Goal: Information Seeking & Learning: Learn about a topic

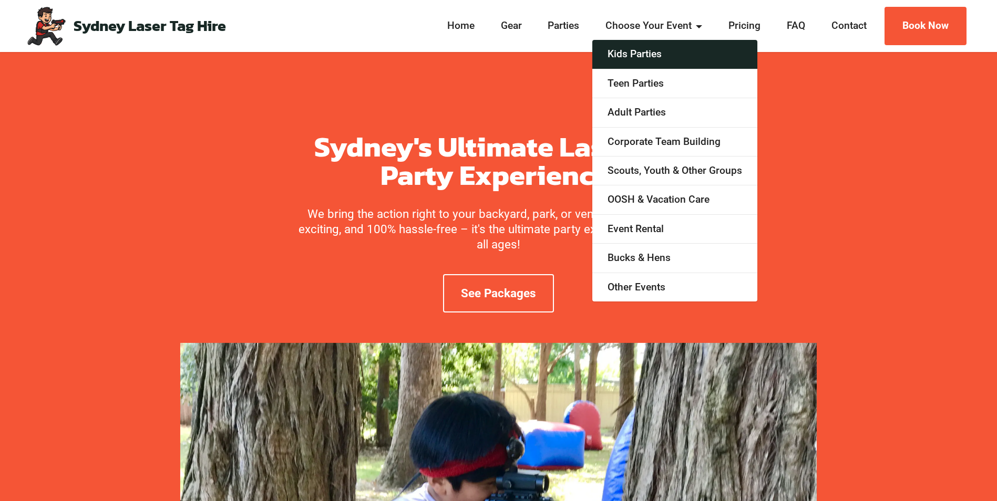
click at [656, 55] on link "Kids Parties" at bounding box center [674, 54] width 165 height 29
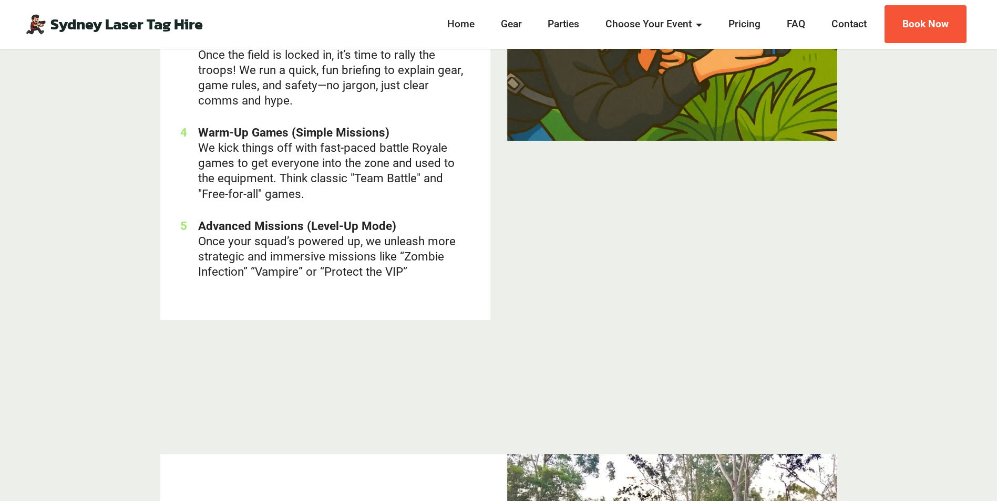
scroll to position [3394, 0]
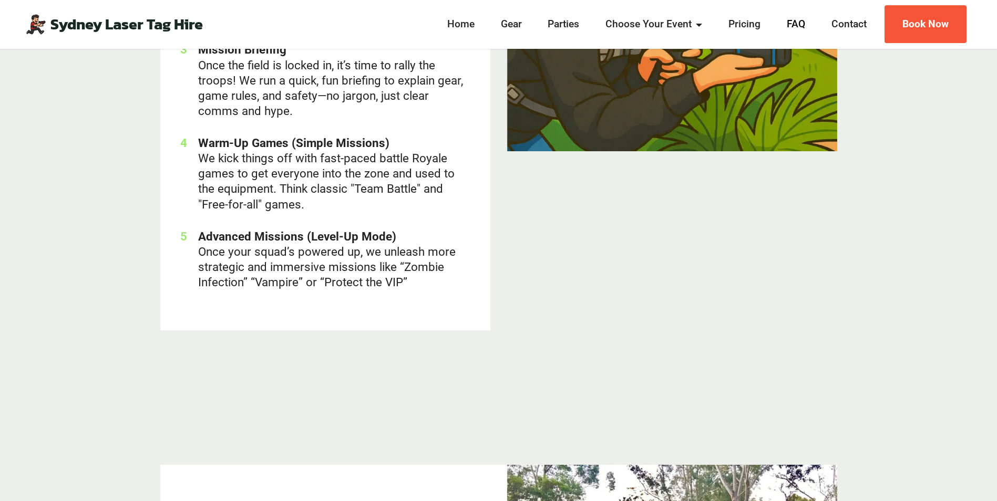
click at [796, 20] on link "FAQ" at bounding box center [796, 24] width 25 height 15
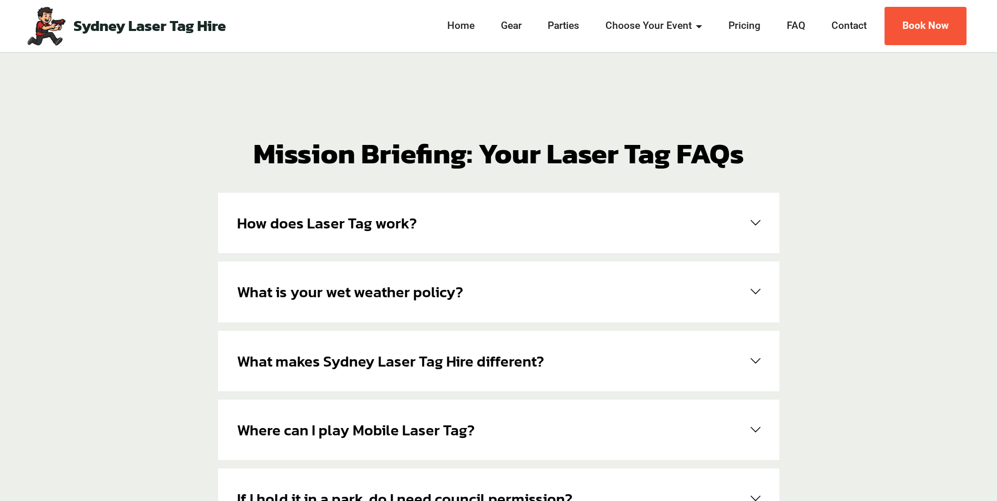
click at [752, 224] on span at bounding box center [753, 223] width 14 height 10
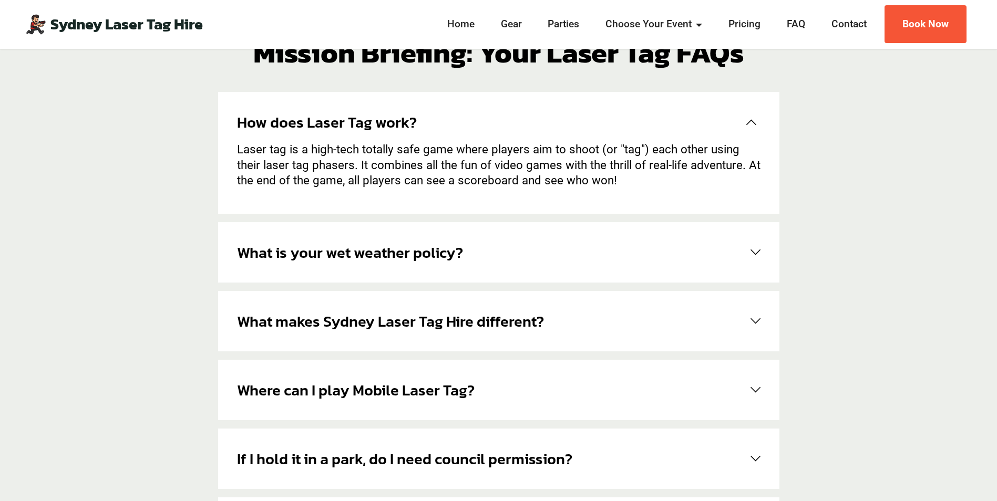
scroll to position [105, 0]
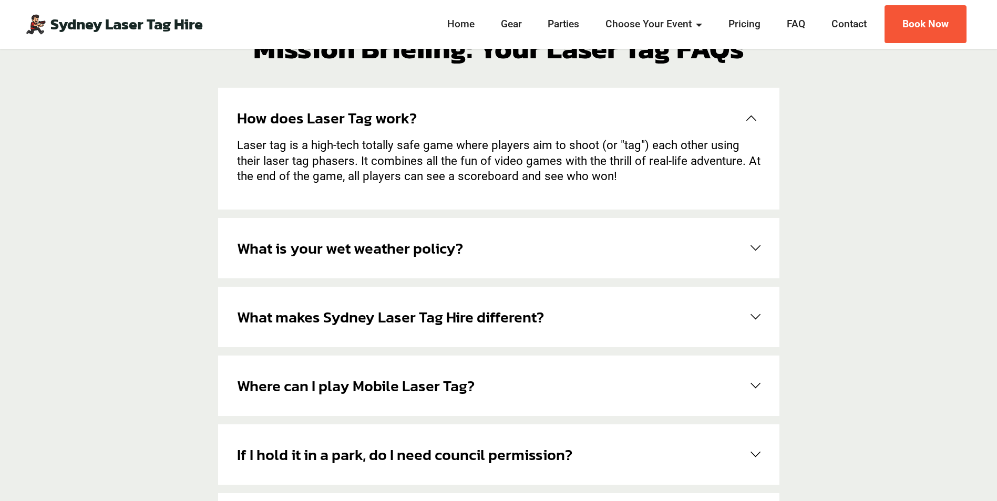
click at [752, 313] on span at bounding box center [753, 317] width 14 height 10
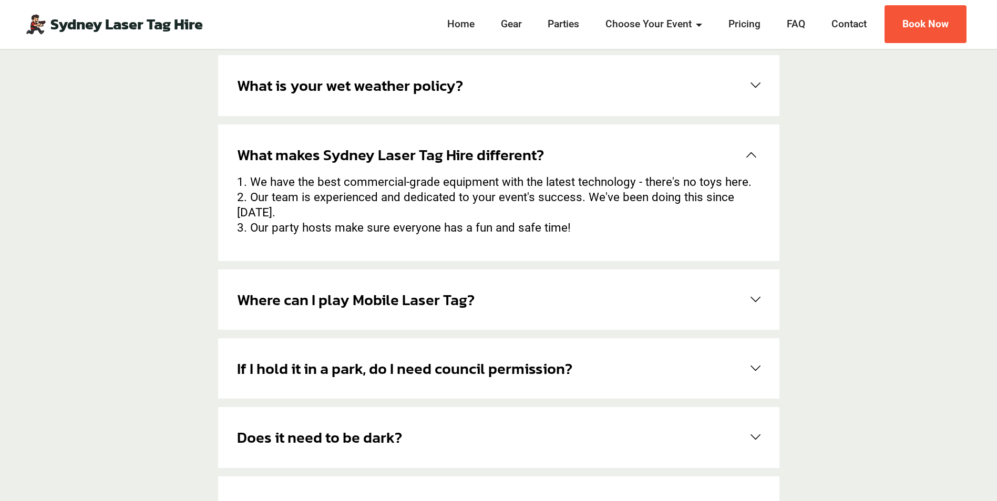
scroll to position [210, 0]
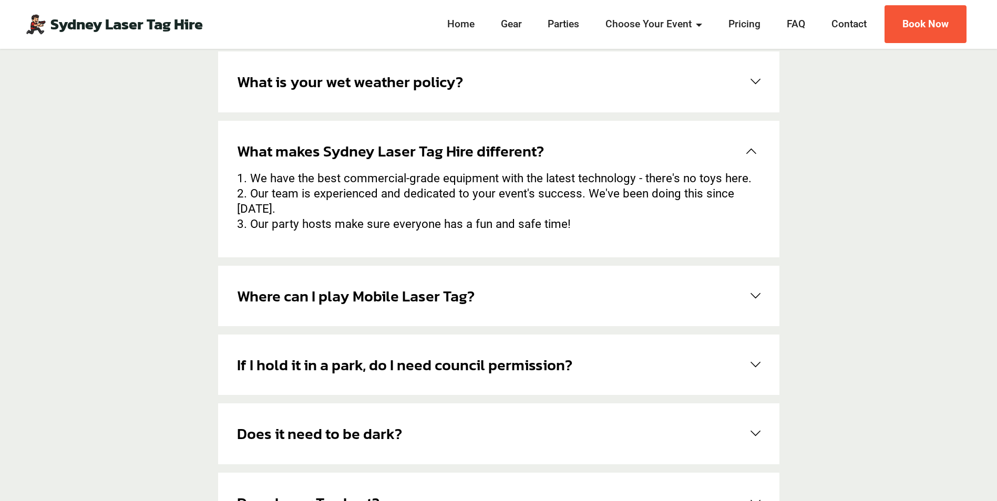
click at [753, 291] on span at bounding box center [753, 296] width 14 height 10
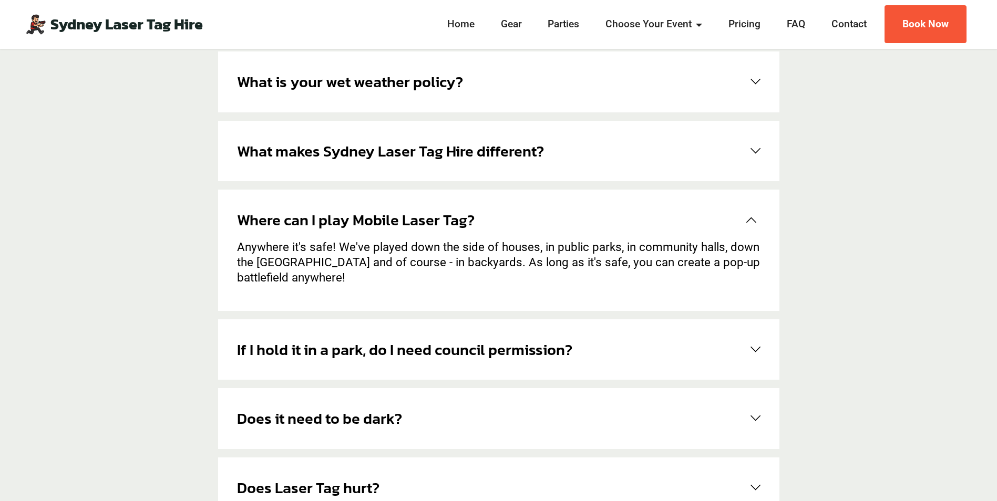
click at [754, 349] on span at bounding box center [753, 350] width 14 height 10
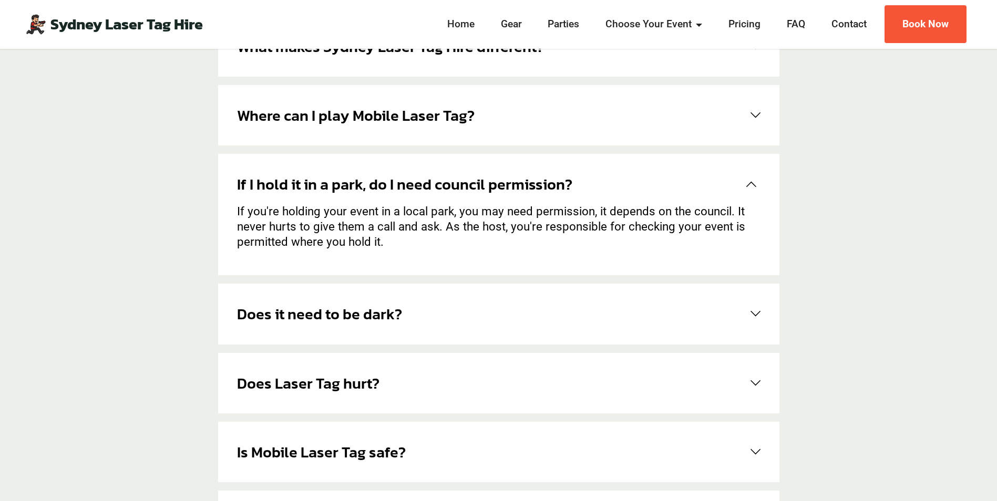
scroll to position [315, 0]
click at [750, 382] on span at bounding box center [753, 383] width 14 height 10
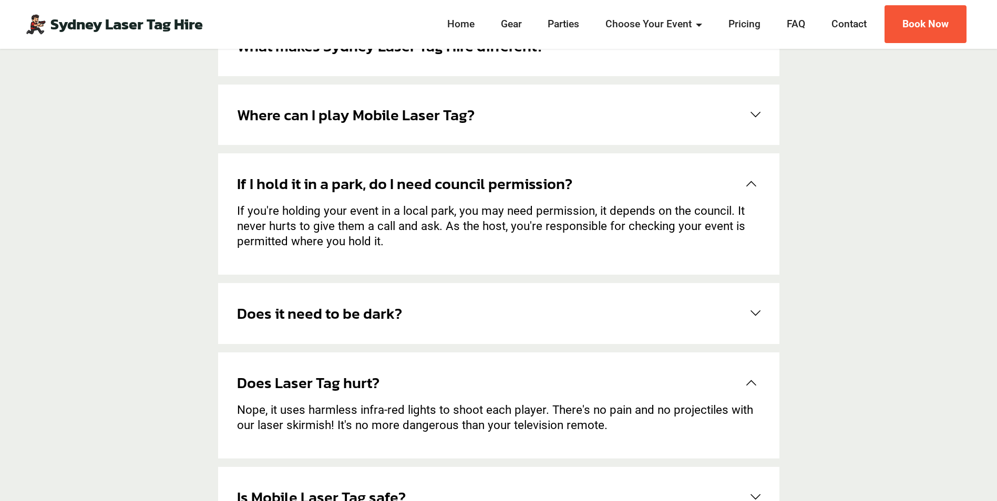
click at [755, 312] on span at bounding box center [753, 313] width 14 height 10
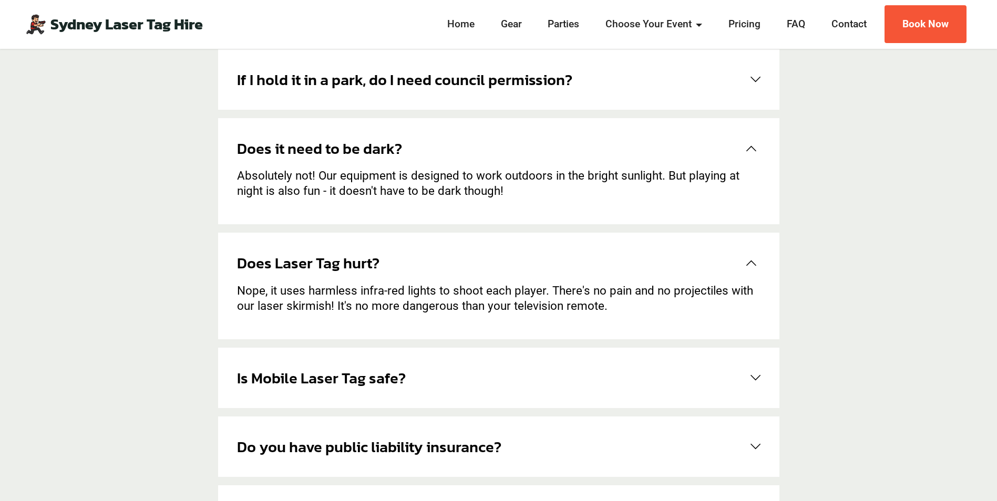
scroll to position [420, 0]
click at [750, 374] on span at bounding box center [753, 377] width 14 height 10
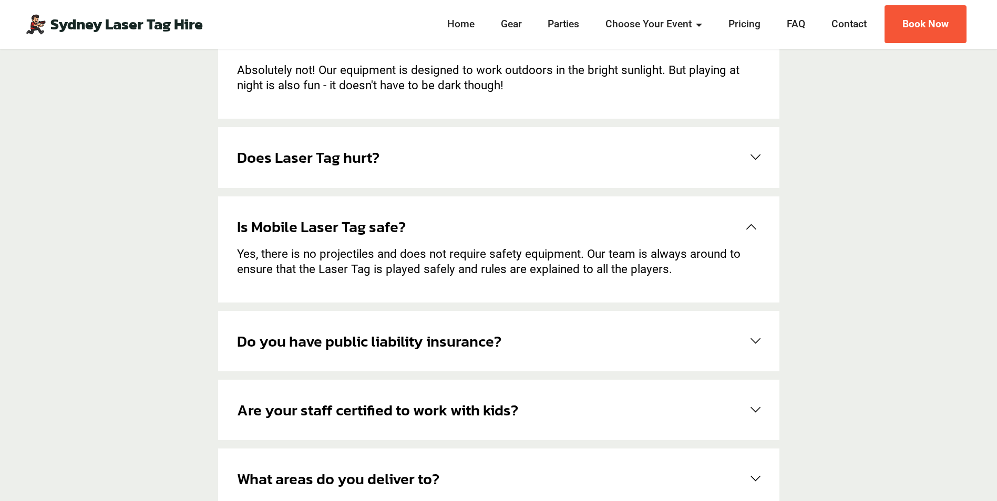
scroll to position [526, 0]
click at [750, 337] on span at bounding box center [753, 341] width 14 height 10
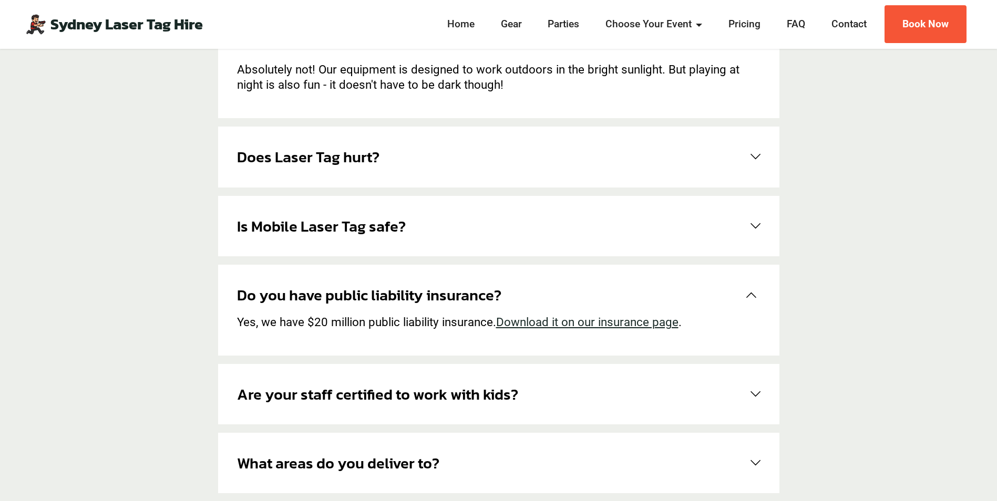
click at [759, 393] on span at bounding box center [753, 394] width 14 height 10
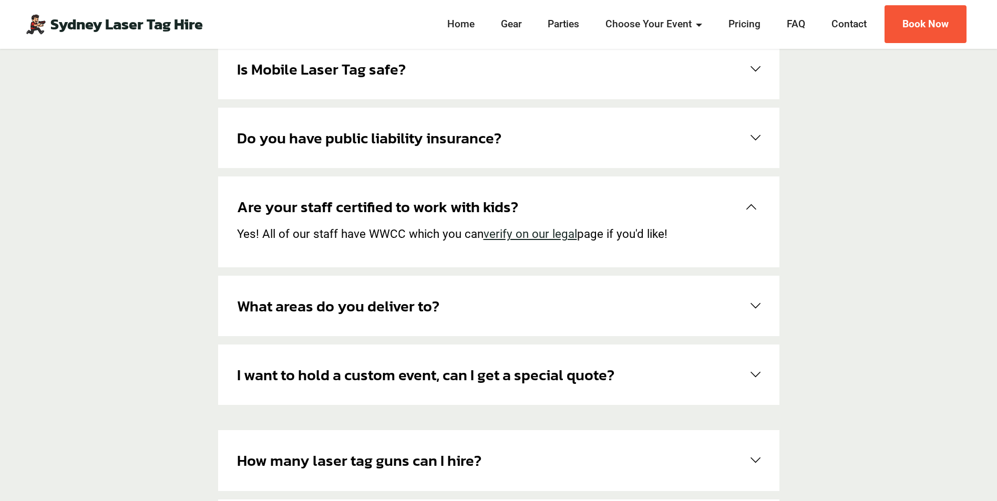
scroll to position [683, 0]
click at [750, 304] on span at bounding box center [753, 306] width 14 height 10
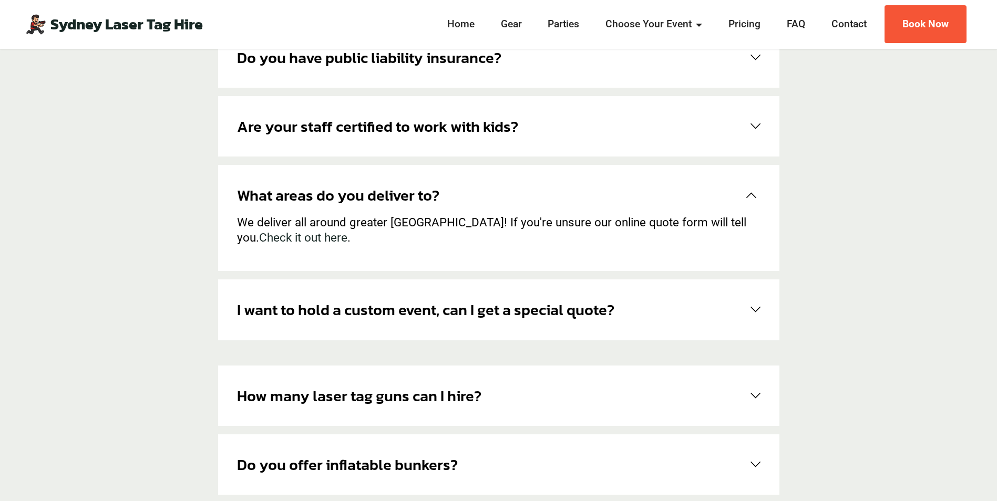
scroll to position [788, 0]
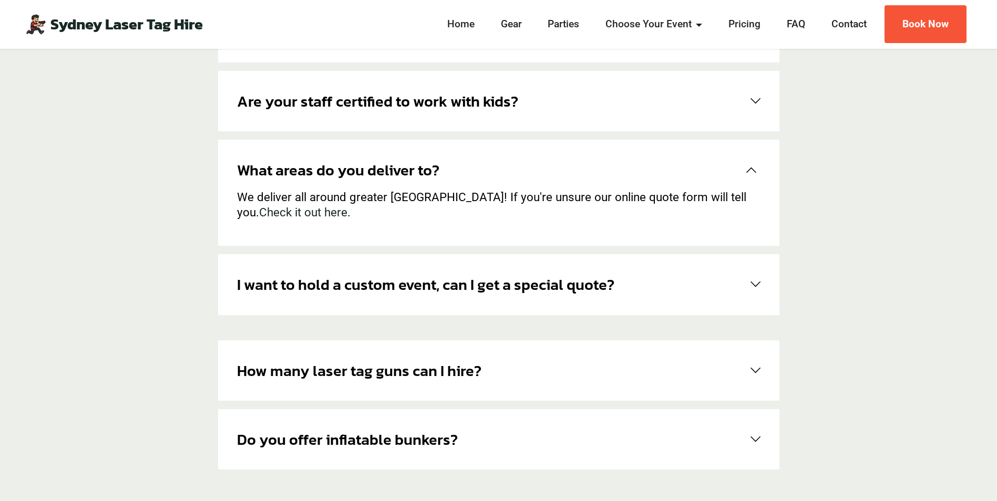
click at [756, 437] on span at bounding box center [753, 440] width 14 height 10
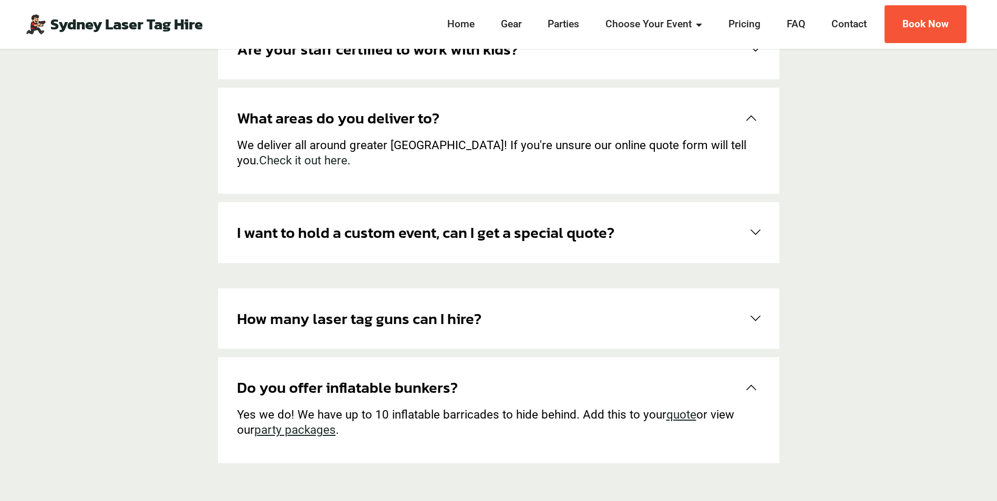
scroll to position [841, 0]
click at [277, 428] on u "party packages" at bounding box center [294, 430] width 81 height 14
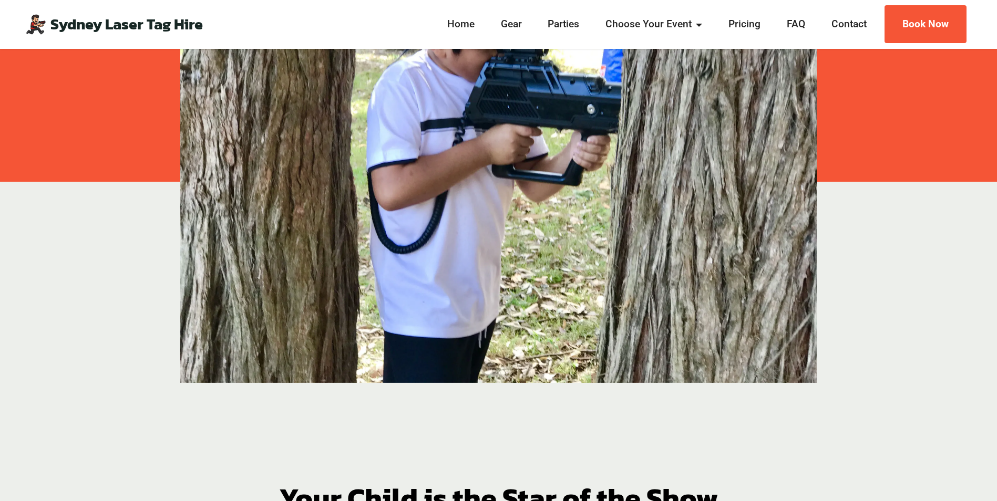
scroll to position [417, 0]
